Goal: Transaction & Acquisition: Purchase product/service

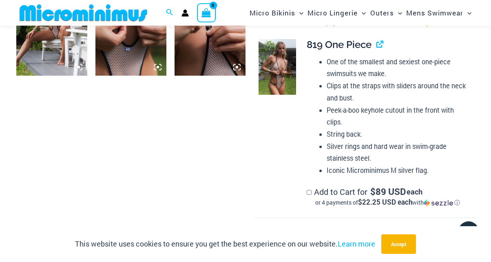
scroll to position [817, 0]
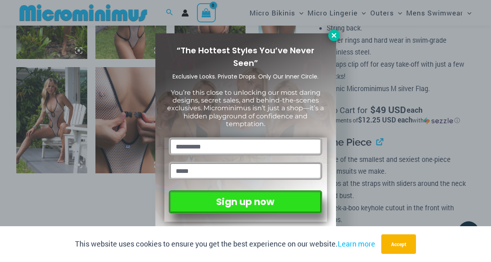
click at [330, 34] on button at bounding box center [333, 35] width 11 height 11
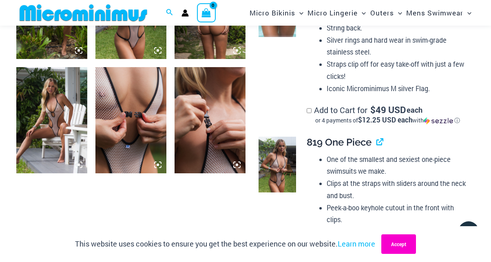
click at [395, 240] on button "Accept" at bounding box center [398, 245] width 35 height 20
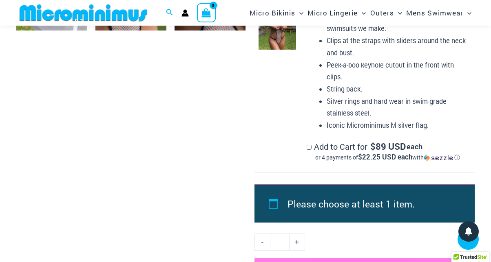
scroll to position [849, 0]
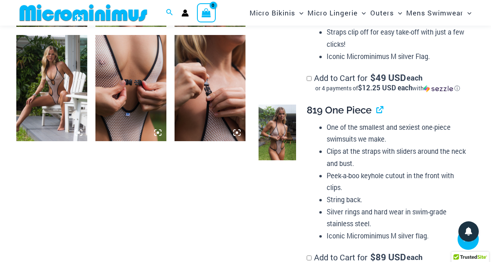
click at [124, 89] on img at bounding box center [130, 88] width 71 height 106
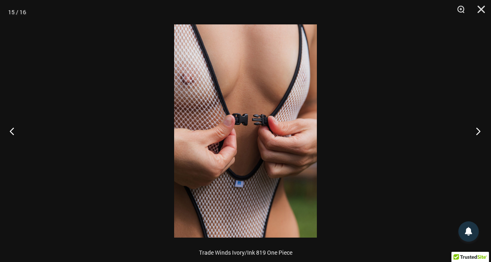
click at [480, 129] on button "Next" at bounding box center [475, 131] width 31 height 41
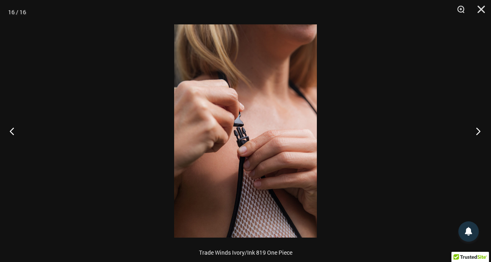
click at [480, 129] on button "Next" at bounding box center [475, 131] width 31 height 41
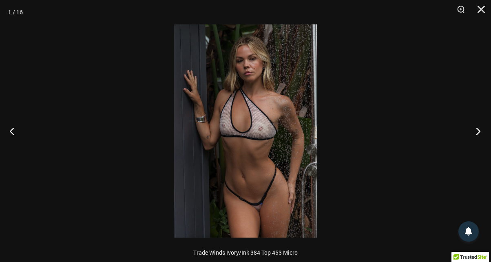
click at [480, 129] on button "Next" at bounding box center [475, 131] width 31 height 41
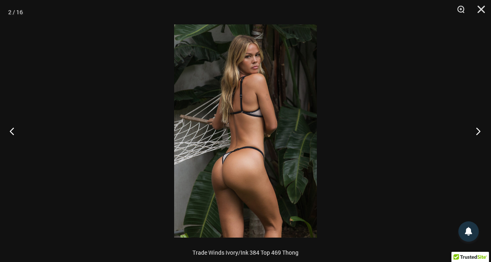
click at [480, 129] on button "Next" at bounding box center [475, 131] width 31 height 41
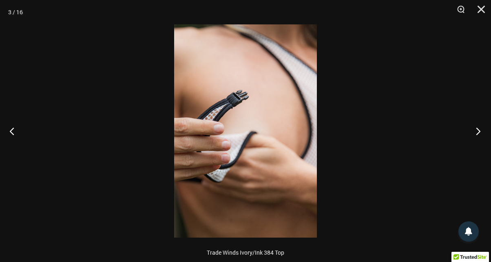
click at [480, 129] on button "Next" at bounding box center [475, 131] width 31 height 41
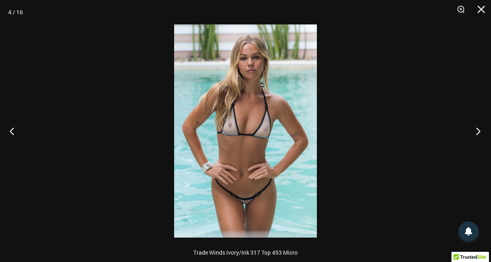
click at [480, 129] on button "Next" at bounding box center [475, 131] width 31 height 41
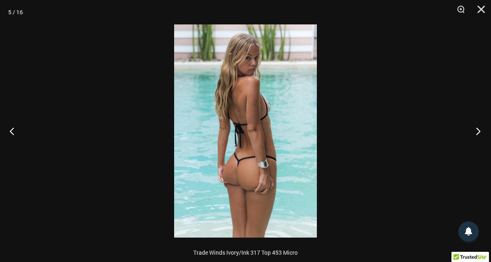
click at [480, 129] on button "Next" at bounding box center [475, 131] width 31 height 41
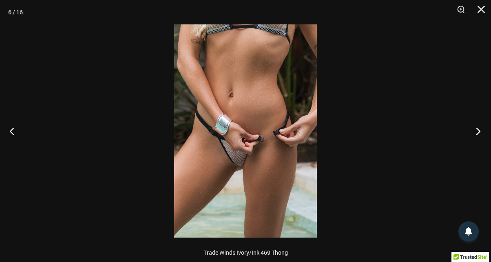
click at [480, 129] on button "Next" at bounding box center [475, 131] width 31 height 41
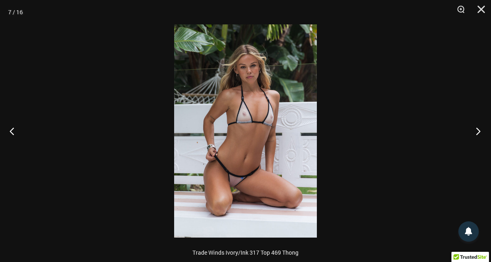
click at [480, 129] on button "Next" at bounding box center [475, 131] width 31 height 41
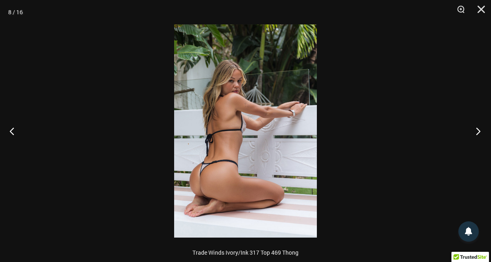
click at [480, 129] on button "Next" at bounding box center [475, 131] width 31 height 41
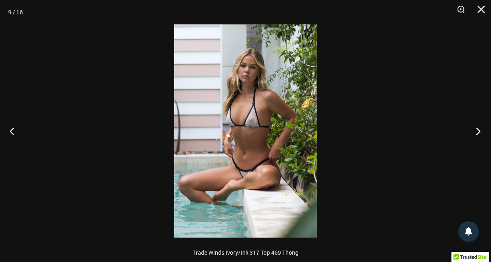
click at [480, 129] on button "Next" at bounding box center [475, 131] width 31 height 41
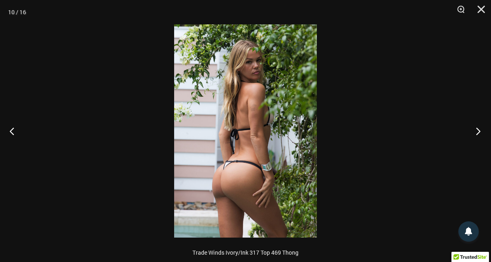
click at [480, 129] on button "Next" at bounding box center [475, 131] width 31 height 41
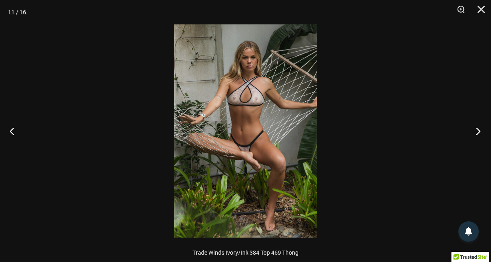
click at [480, 129] on button "Next" at bounding box center [475, 131] width 31 height 41
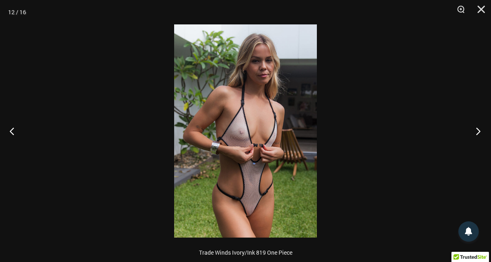
click at [480, 129] on button "Next" at bounding box center [475, 131] width 31 height 41
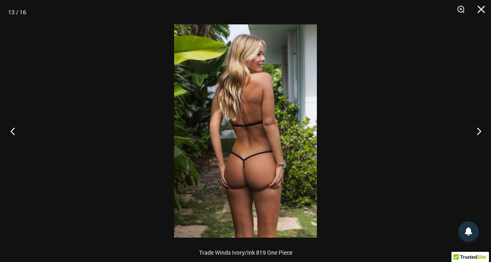
click at [12, 129] on button "Previous" at bounding box center [15, 131] width 31 height 41
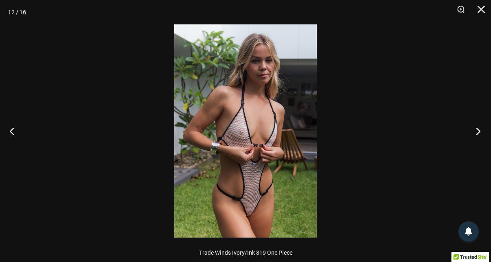
click at [474, 132] on button "Next" at bounding box center [475, 131] width 31 height 41
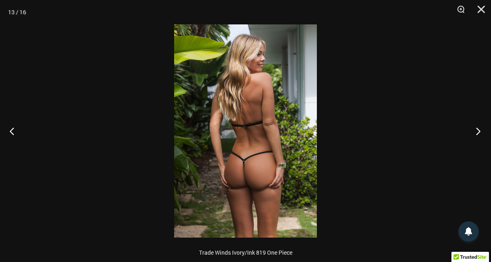
click at [473, 131] on button "Next" at bounding box center [475, 131] width 31 height 41
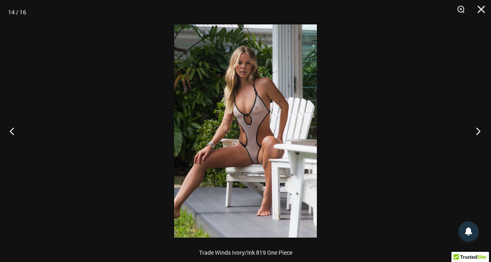
click at [473, 131] on button "Next" at bounding box center [475, 131] width 31 height 41
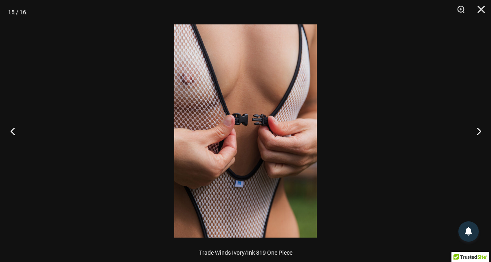
click at [11, 131] on button "Previous" at bounding box center [15, 131] width 31 height 41
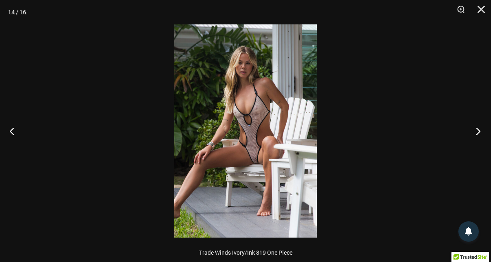
click at [476, 132] on button "Next" at bounding box center [475, 131] width 31 height 41
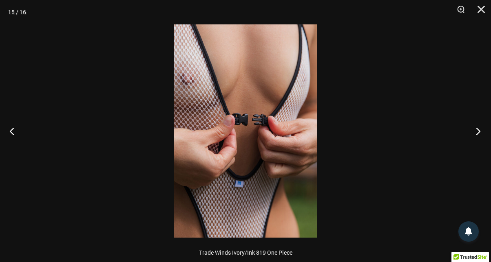
click at [476, 132] on button "Next" at bounding box center [475, 131] width 31 height 41
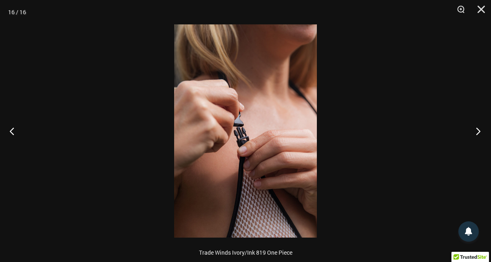
click at [476, 132] on button "Next" at bounding box center [475, 131] width 31 height 41
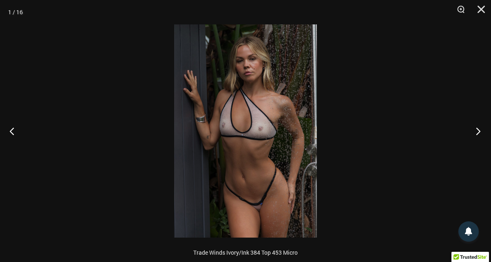
click at [476, 132] on button "Next" at bounding box center [475, 131] width 31 height 41
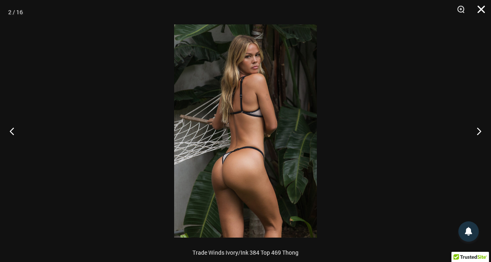
click at [481, 11] on button "Close" at bounding box center [478, 12] width 20 height 24
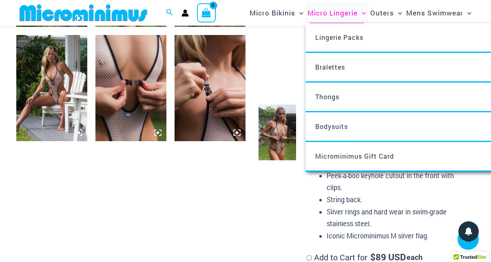
click at [346, 7] on span "Micro Lingerie" at bounding box center [332, 12] width 50 height 21
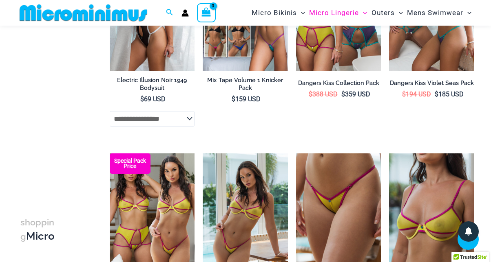
scroll to position [723, 0]
